Goal: Task Accomplishment & Management: Use online tool/utility

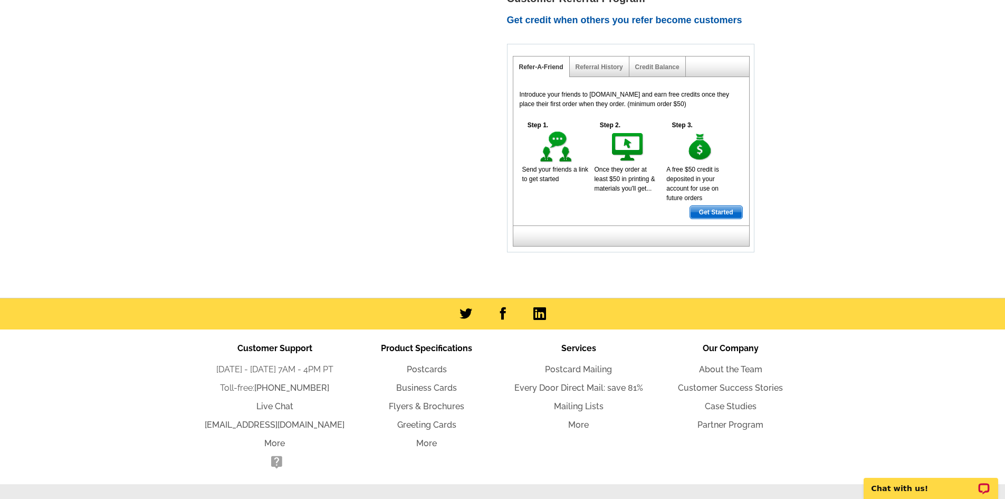
scroll to position [758, 0]
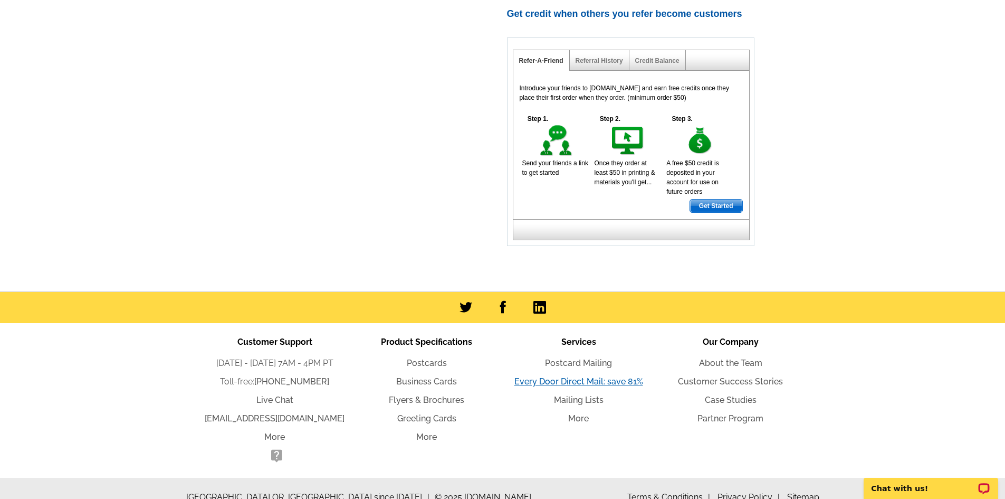
click at [619, 376] on link "Every Door Direct Mail: save 81%" at bounding box center [578, 381] width 129 height 10
click at [567, 395] on link "Mailing Lists" at bounding box center [579, 400] width 50 height 10
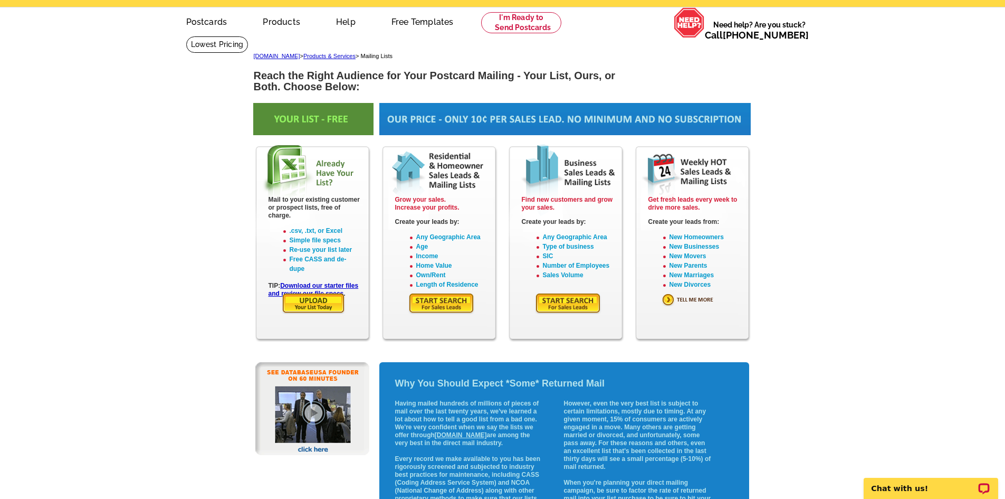
scroll to position [53, 0]
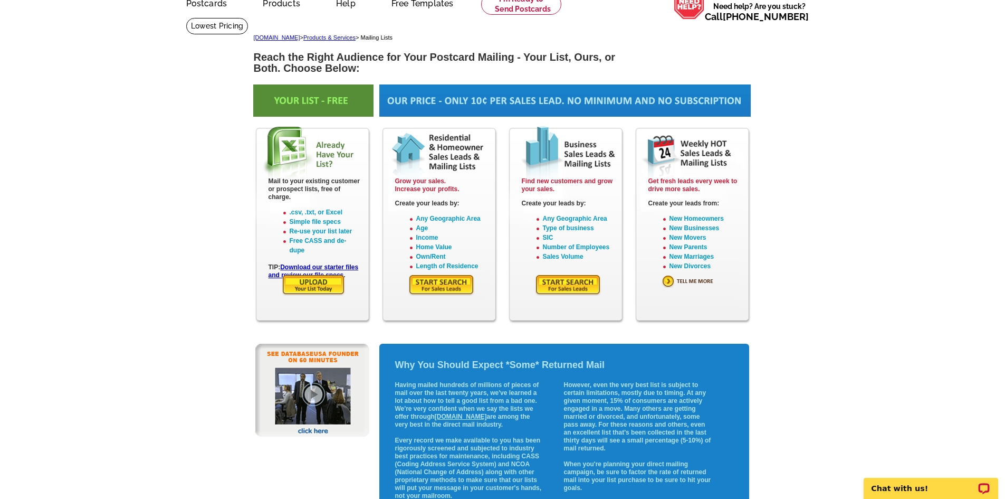
click at [456, 289] on img at bounding box center [441, 285] width 66 height 22
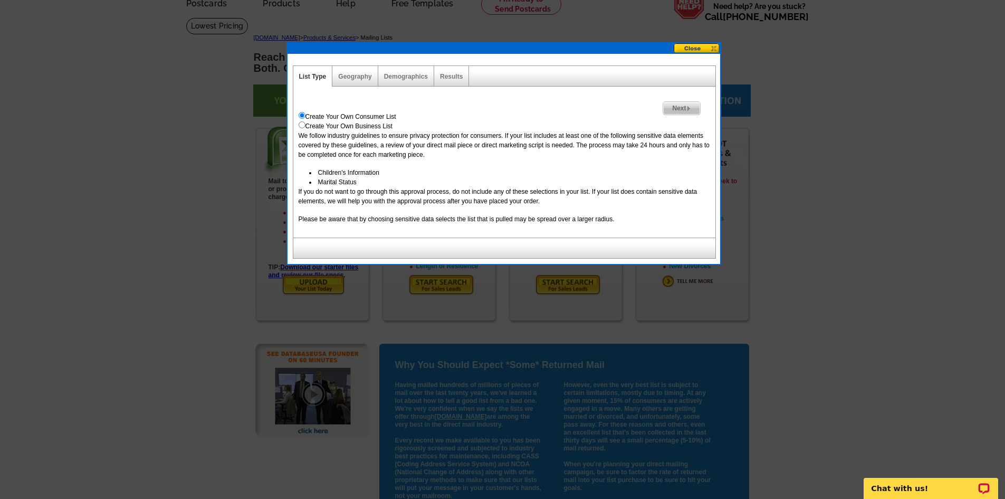
click at [682, 108] on span "Next" at bounding box center [681, 108] width 36 height 13
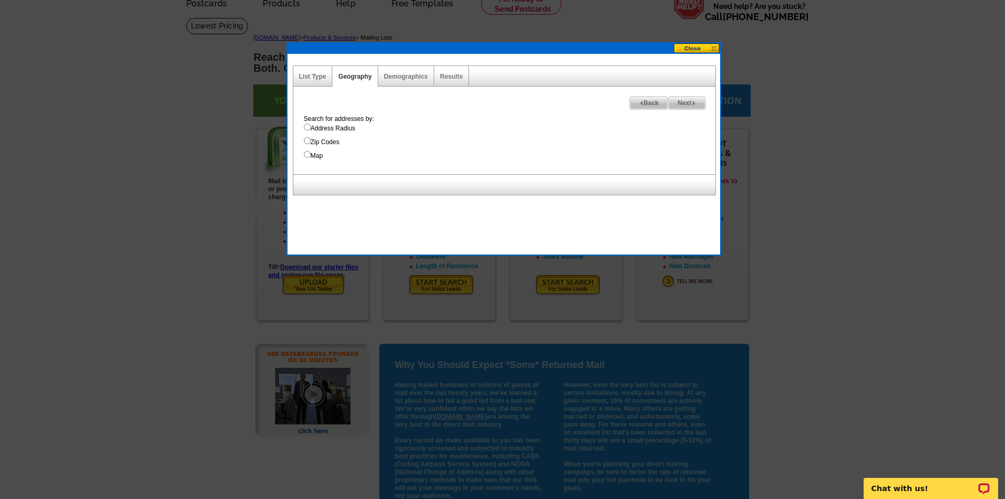
click at [307, 155] on input "Map" at bounding box center [307, 154] width 7 height 7
radio input "true"
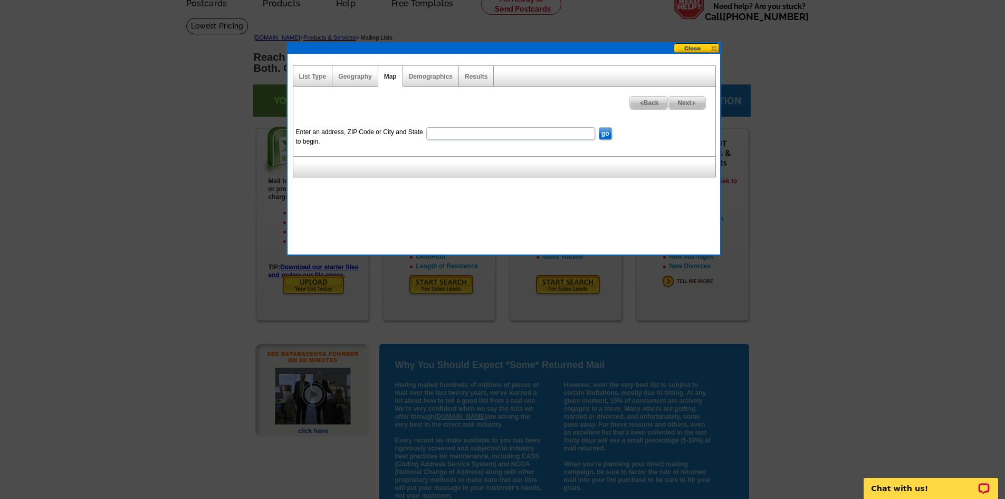
click at [519, 131] on input "Enter an address, ZIP Code or City and State to begin." at bounding box center [510, 133] width 169 height 13
type input "64152"
click at [610, 134] on input "go" at bounding box center [605, 133] width 13 height 13
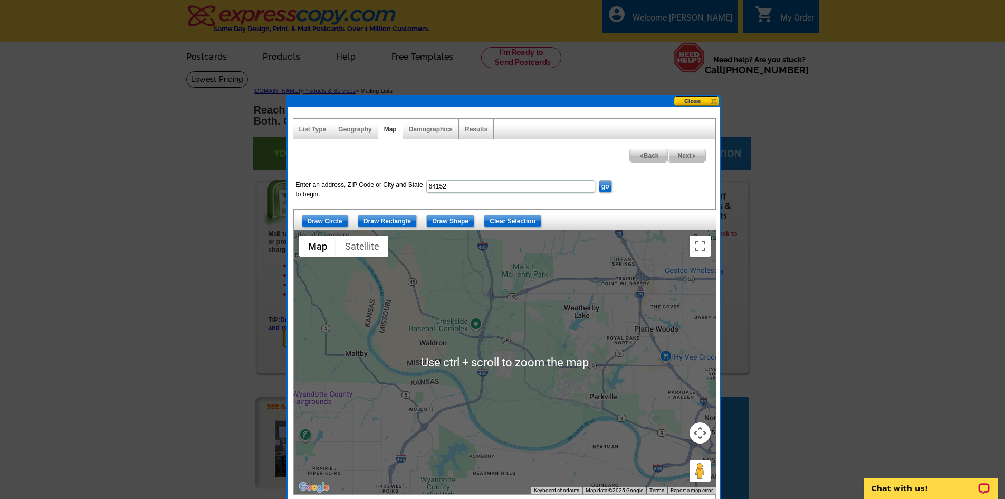
scroll to position [106, 0]
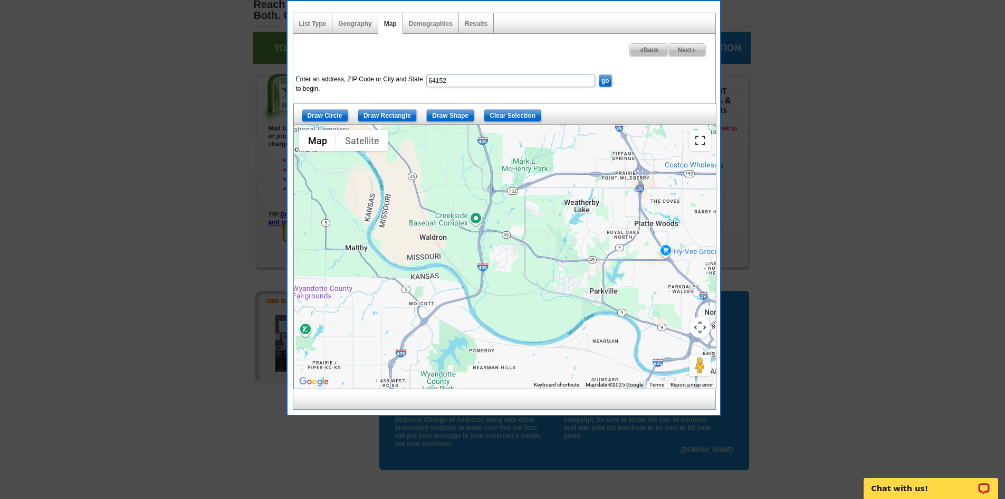
click at [701, 147] on button "Toggle fullscreen view" at bounding box center [700, 140] width 21 height 21
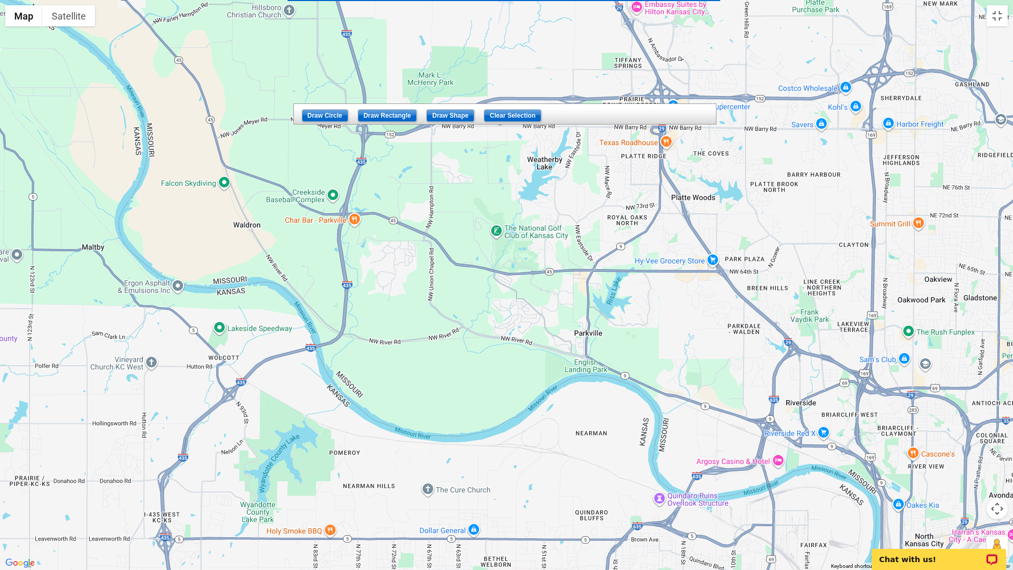
drag, startPoint x: 560, startPoint y: 204, endPoint x: 463, endPoint y: 216, distance: 97.9
click at [461, 188] on div at bounding box center [506, 285] width 1013 height 570
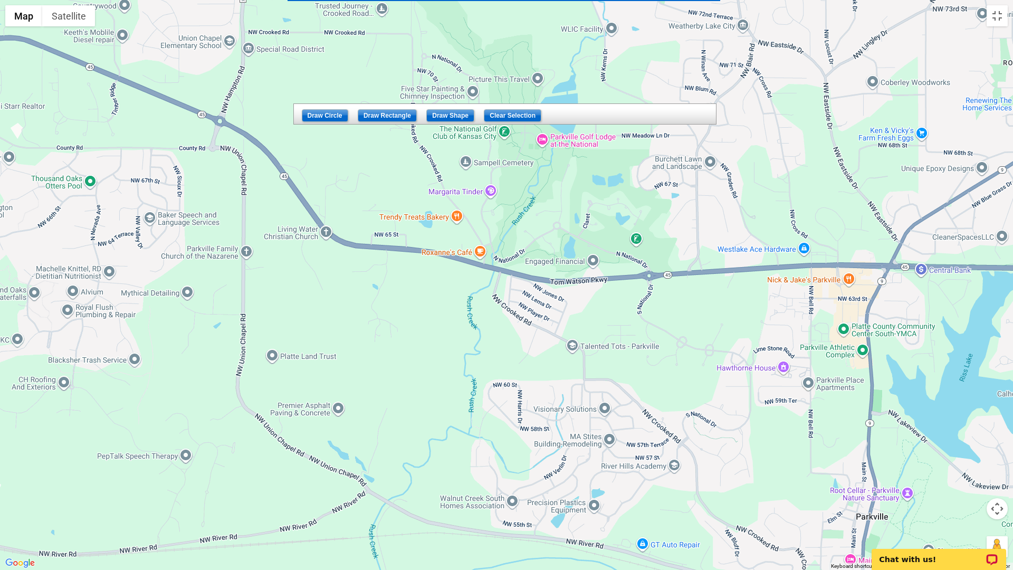
drag, startPoint x: 534, startPoint y: 271, endPoint x: 421, endPoint y: 115, distance: 192.7
click at [452, 128] on div at bounding box center [506, 285] width 1013 height 570
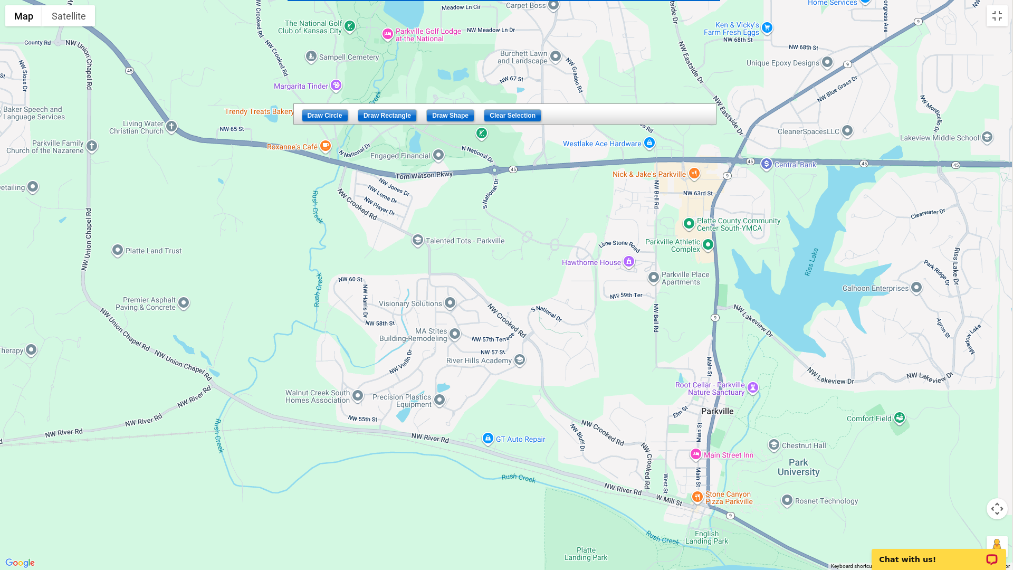
drag, startPoint x: 668, startPoint y: 322, endPoint x: 559, endPoint y: 284, distance: 115.0
click at [559, 284] on div at bounding box center [506, 285] width 1013 height 570
click at [1005, 22] on button "Toggle fullscreen view" at bounding box center [997, 15] width 21 height 21
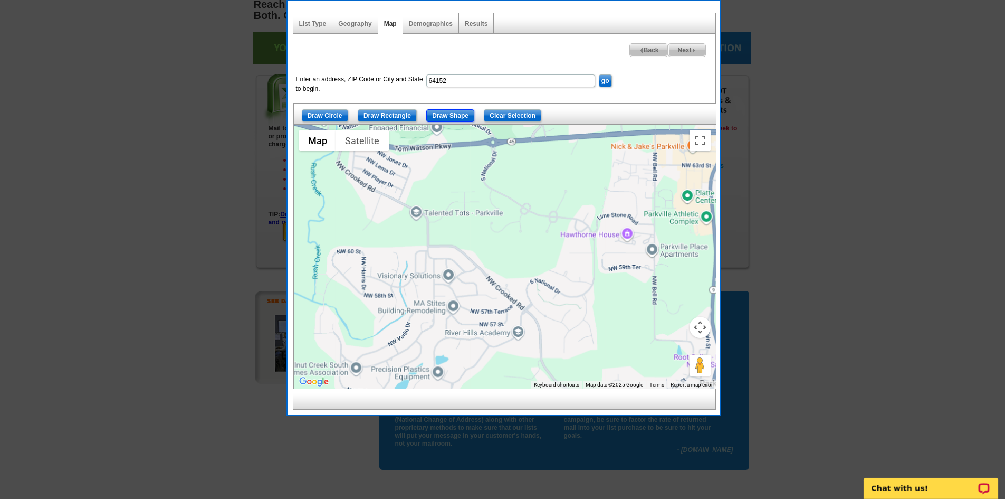
click at [452, 111] on input "Draw Shape" at bounding box center [450, 115] width 48 height 13
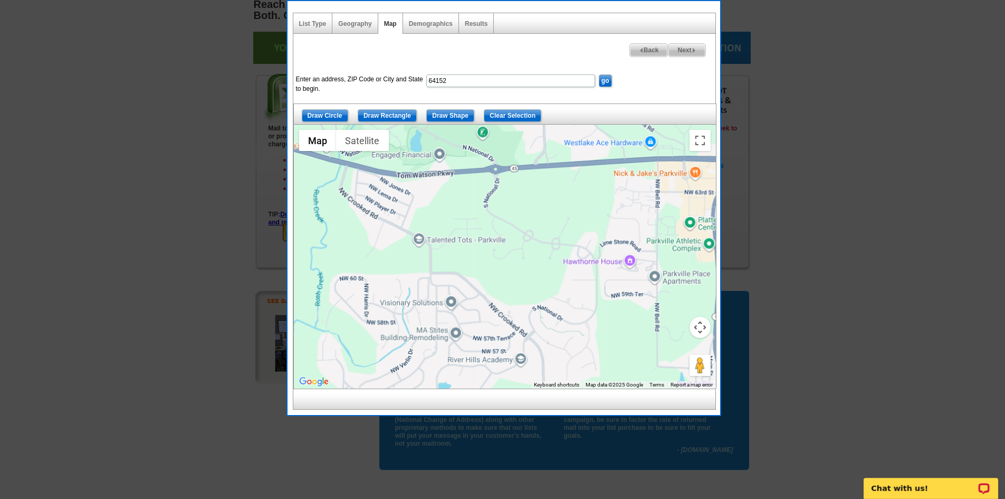
drag, startPoint x: 446, startPoint y: 148, endPoint x: 450, endPoint y: 175, distance: 26.6
click at [449, 176] on div at bounding box center [505, 257] width 422 height 264
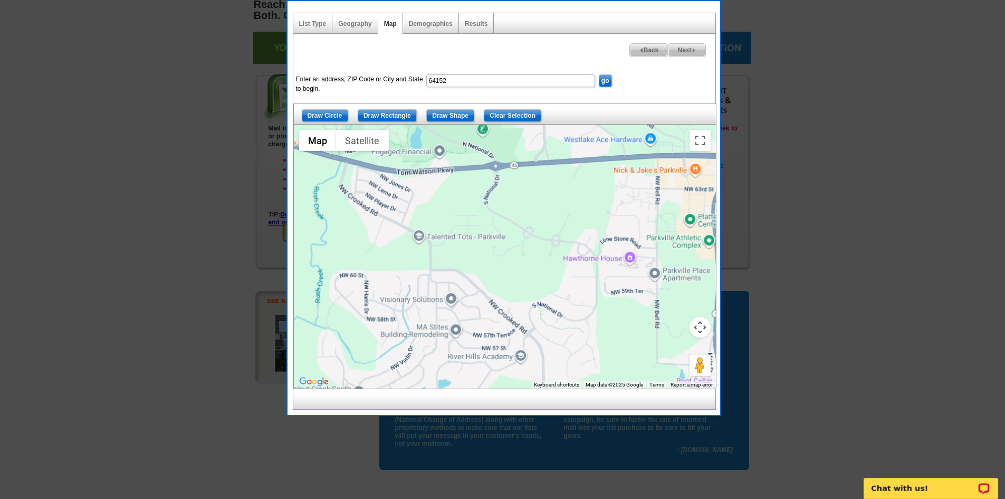
click at [451, 173] on div at bounding box center [505, 257] width 422 height 264
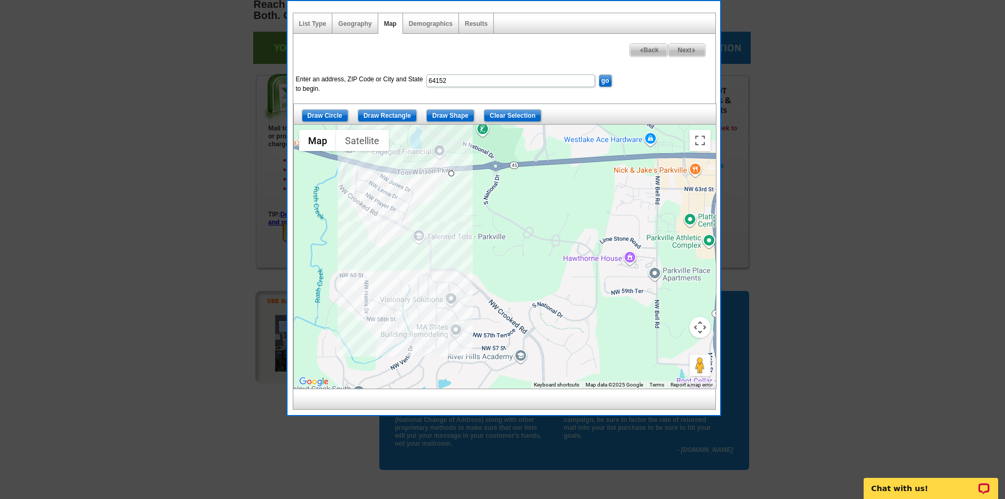
click at [452, 255] on div at bounding box center [505, 257] width 422 height 264
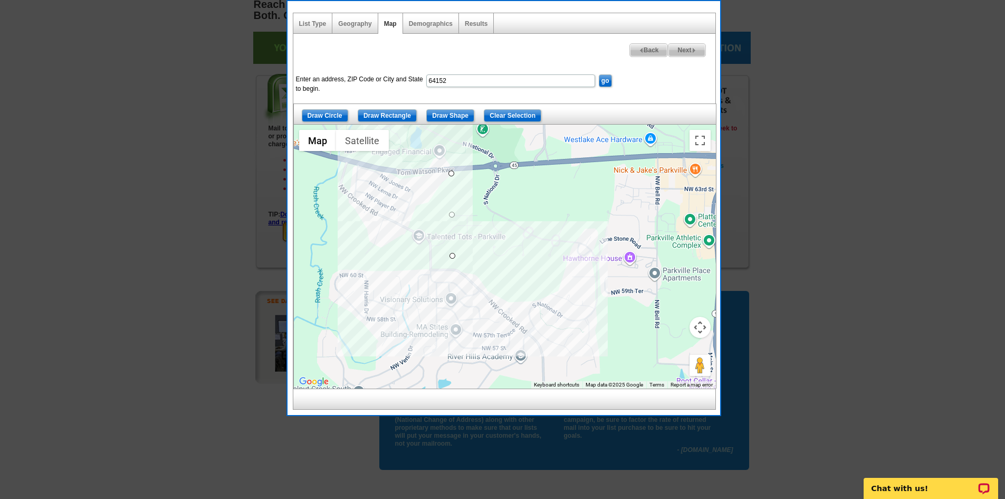
click at [502, 311] on div at bounding box center [505, 257] width 422 height 264
click at [552, 360] on div at bounding box center [505, 257] width 422 height 264
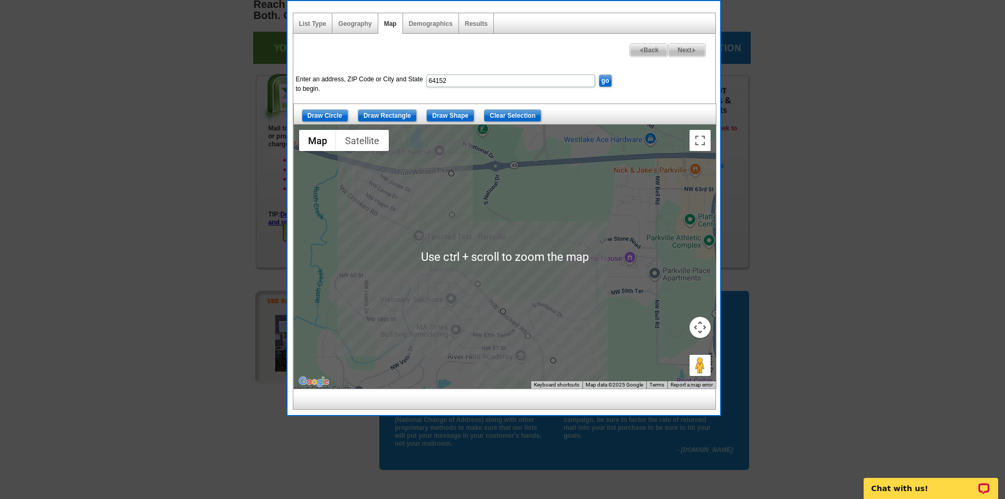
scroll to position [158, 0]
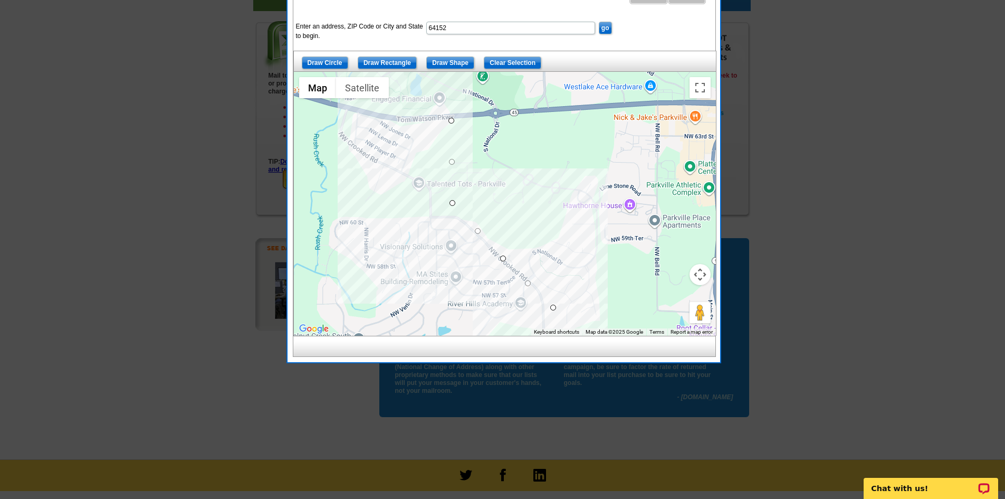
click at [556, 323] on div at bounding box center [505, 204] width 422 height 264
click at [602, 322] on div at bounding box center [505, 204] width 422 height 264
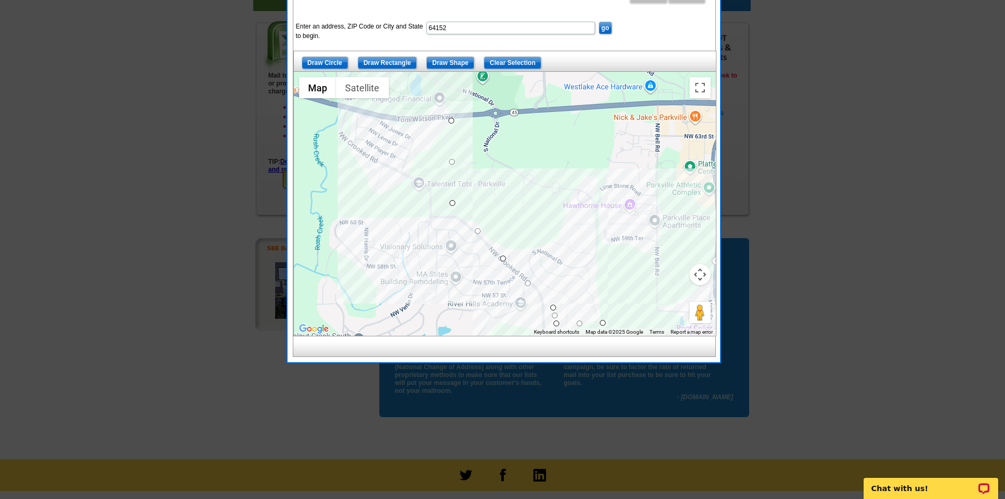
click at [605, 197] on div at bounding box center [505, 204] width 422 height 264
click at [657, 204] on div at bounding box center [505, 204] width 422 height 264
click at [657, 201] on div at bounding box center [505, 204] width 422 height 264
click at [656, 184] on div at bounding box center [505, 204] width 422 height 264
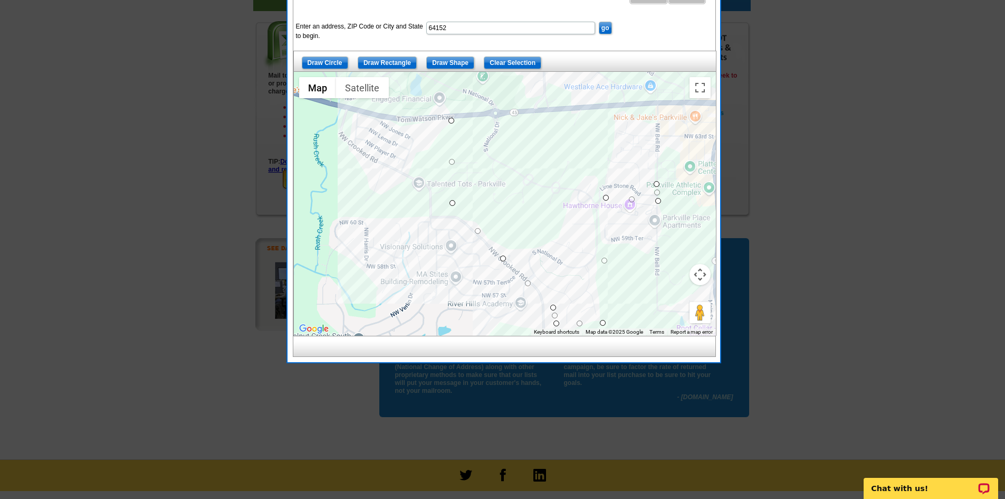
click at [510, 115] on div at bounding box center [505, 204] width 422 height 264
click at [451, 117] on div at bounding box center [505, 204] width 422 height 264
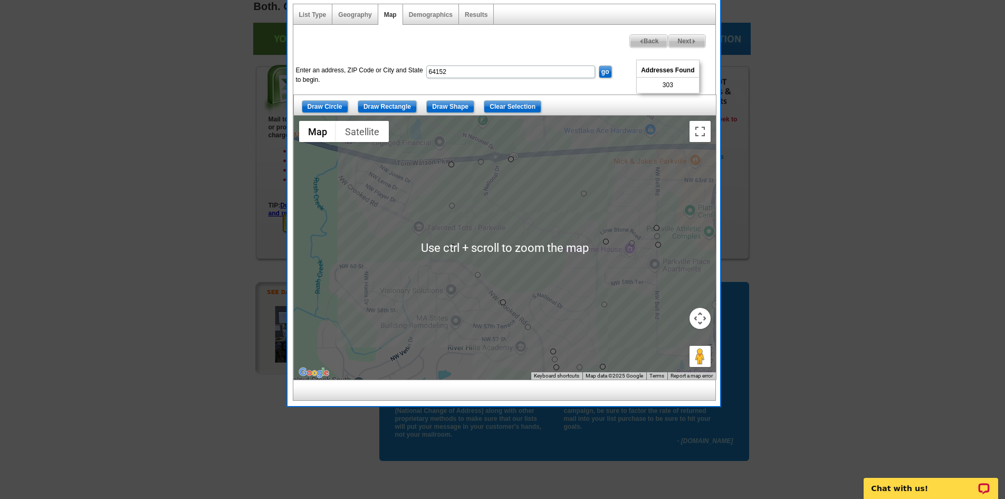
scroll to position [106, 0]
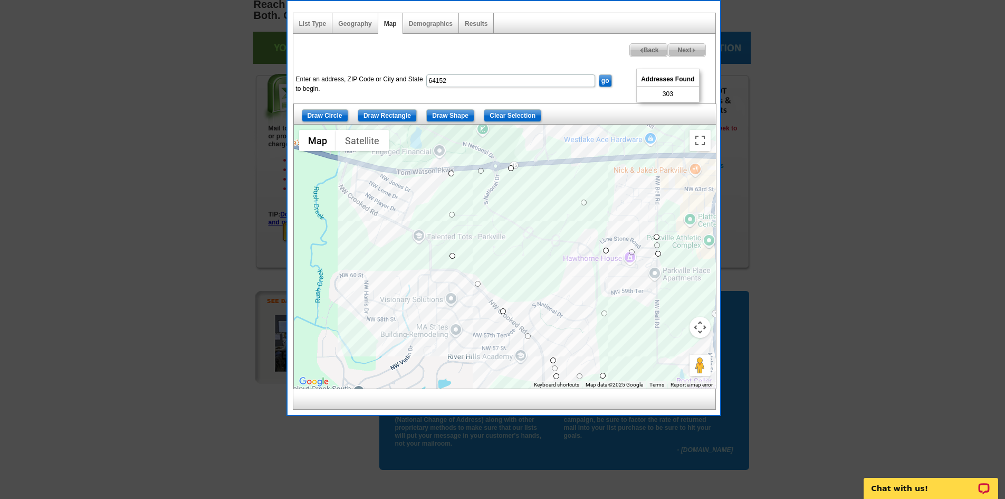
click at [692, 53] on span "Next" at bounding box center [687, 50] width 36 height 13
select select
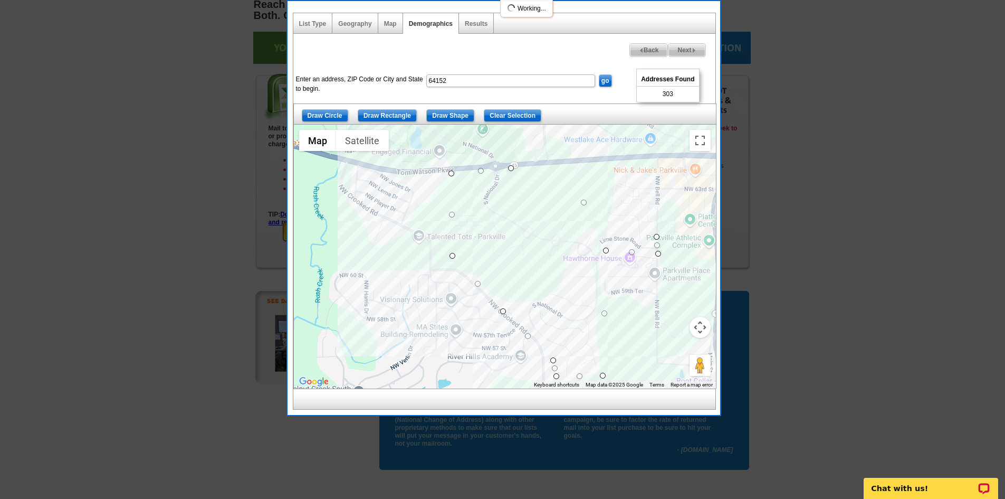
select select
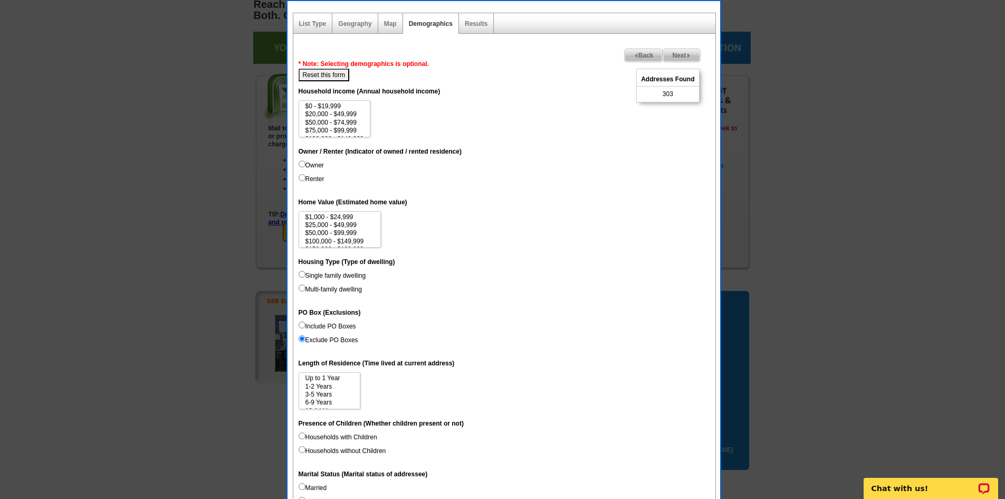
click at [676, 55] on span "Next" at bounding box center [681, 55] width 36 height 13
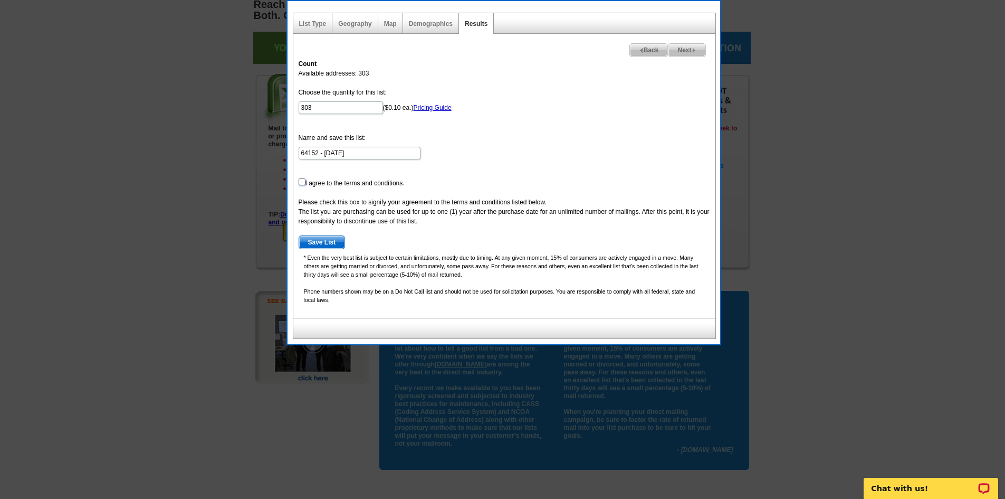
click at [300, 182] on input "checkbox" at bounding box center [302, 181] width 7 height 7
checkbox input "true"
click at [358, 152] on input "64152 - Oct 02" at bounding box center [360, 153] width 122 height 13
type input "6"
type input "s"
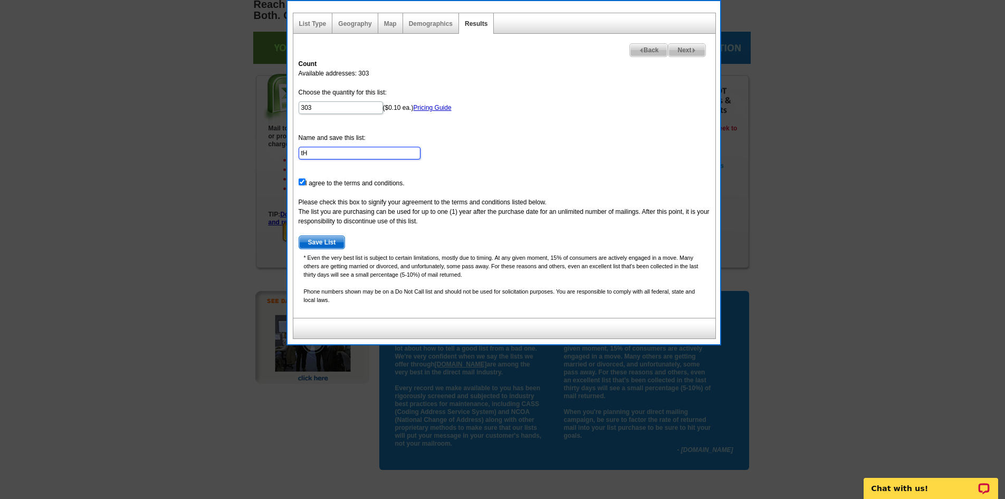
type input "t"
type input "The National (SOUTH)"
click at [325, 243] on span "Save List" at bounding box center [322, 242] width 46 height 13
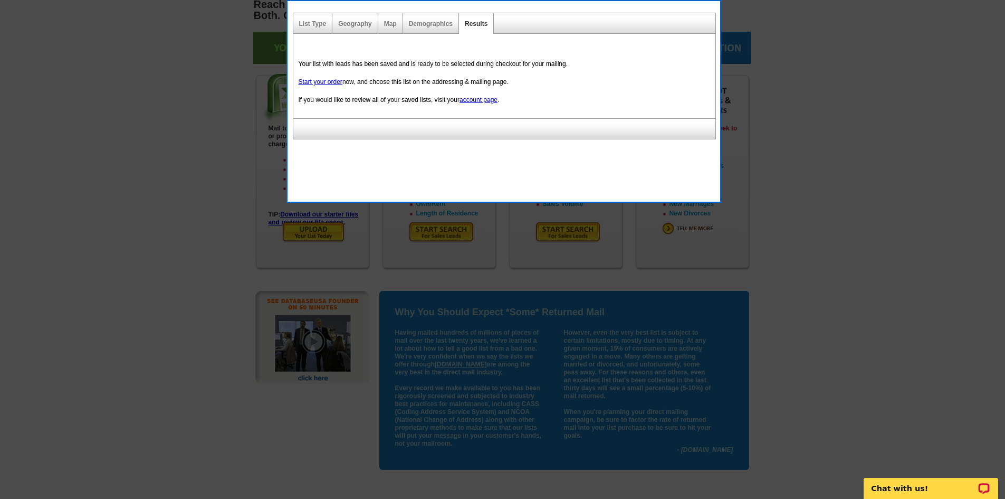
click at [867, 335] on div at bounding box center [502, 196] width 1005 height 604
